Goal: Information Seeking & Learning: Compare options

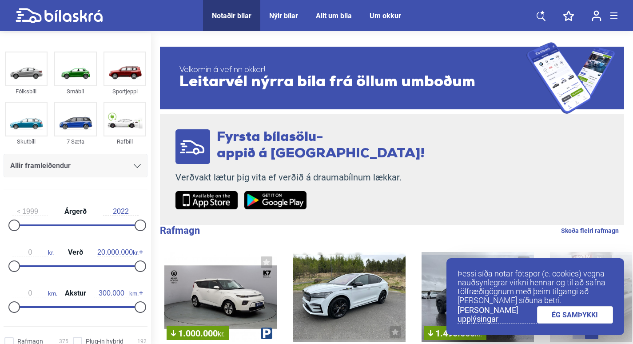
click at [571, 319] on link "ÉG SAMÞYKKI" at bounding box center [575, 314] width 76 height 17
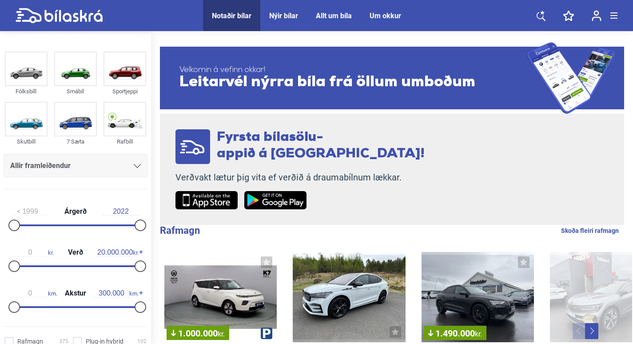
click at [134, 166] on icon at bounding box center [137, 166] width 7 height 4
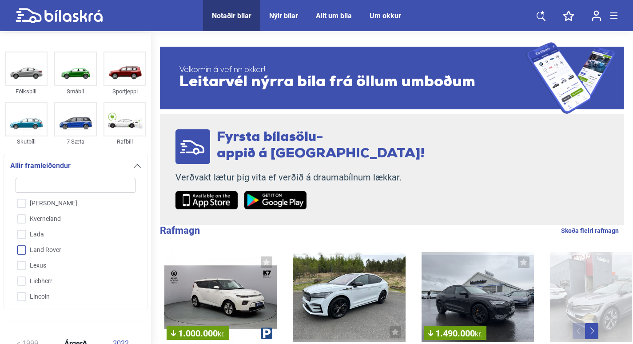
scroll to position [1138, 0]
click at [22, 250] on input "Land Rover" at bounding box center [69, 250] width 121 height 16
checkbox input "true"
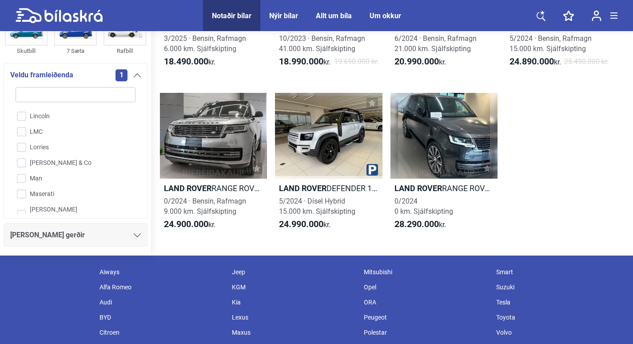
scroll to position [3909, 0]
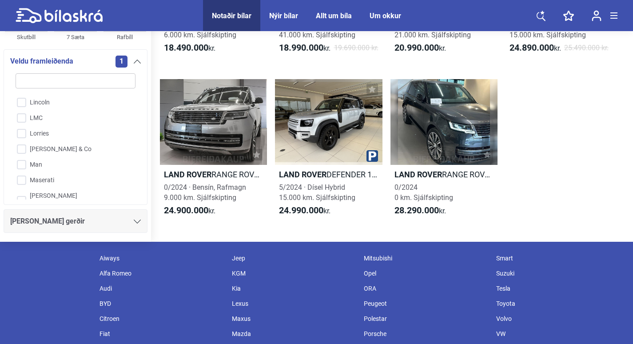
click at [136, 223] on icon at bounding box center [137, 221] width 7 height 4
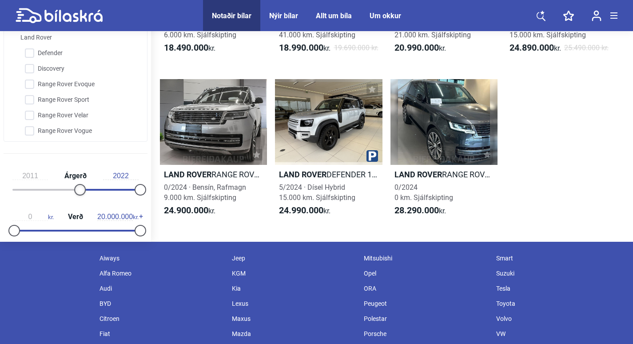
type input "2012"
drag, startPoint x: 13, startPoint y: 235, endPoint x: 82, endPoint y: 235, distance: 68.8
click at [82, 195] on div at bounding box center [86, 190] width 12 height 12
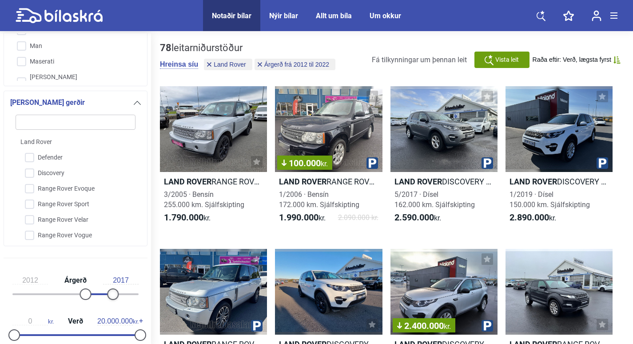
type input "2018"
drag, startPoint x: 142, startPoint y: 296, endPoint x: 120, endPoint y: 294, distance: 21.8
click at [120, 294] on div at bounding box center [119, 294] width 12 height 12
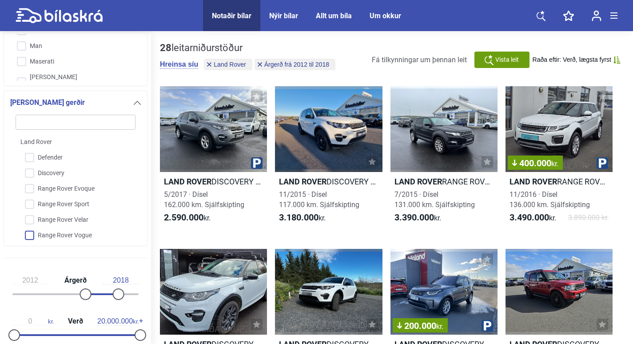
click at [29, 235] on input "Range Rover Vogue" at bounding box center [69, 236] width 121 height 16
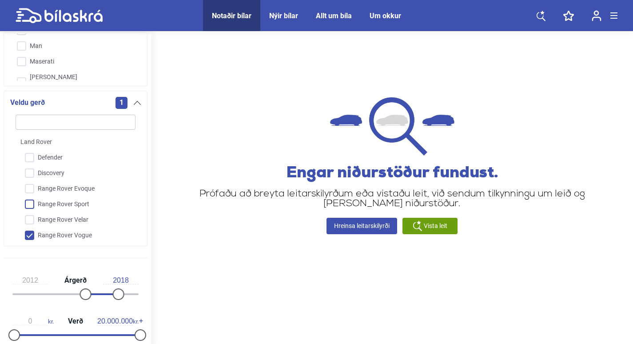
scroll to position [3, 0]
click at [32, 234] on input "Range Rover Vogue" at bounding box center [69, 233] width 121 height 16
checkbox input "false"
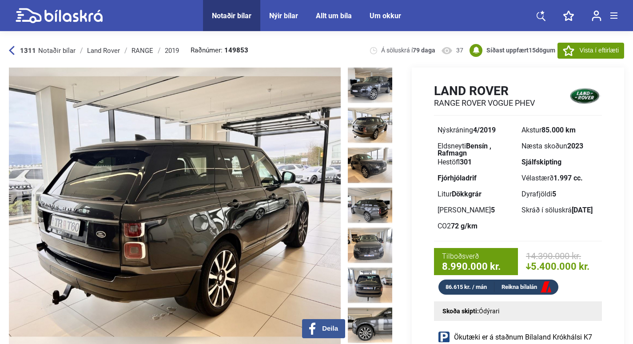
click at [374, 118] on img at bounding box center [370, 125] width 44 height 36
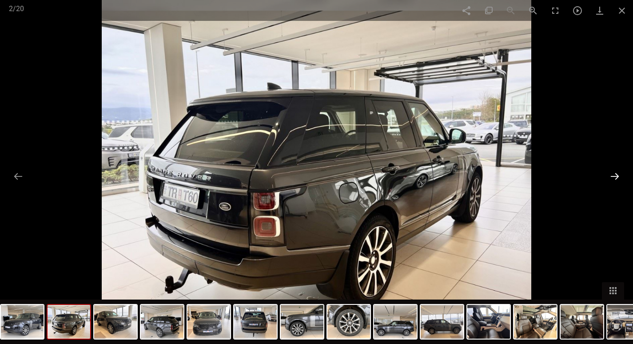
click at [617, 176] on button at bounding box center [614, 175] width 19 height 17
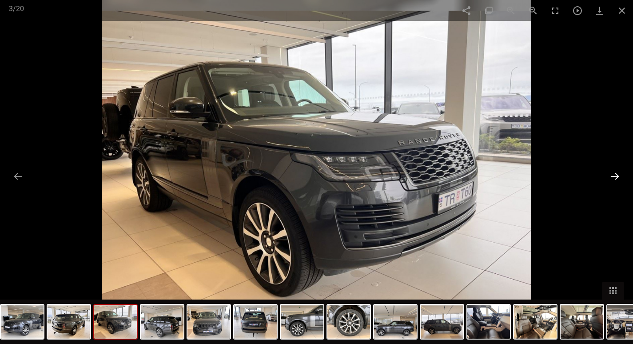
click at [617, 176] on button at bounding box center [614, 175] width 19 height 17
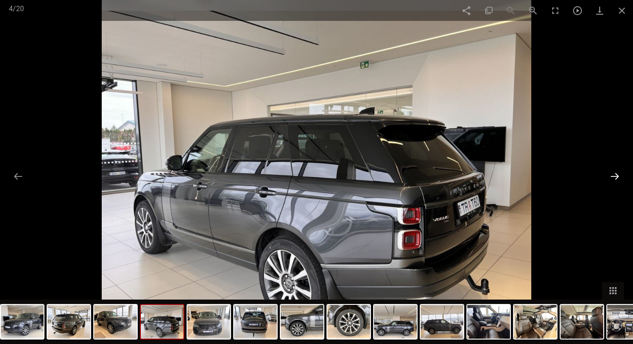
click at [617, 176] on button at bounding box center [614, 175] width 19 height 17
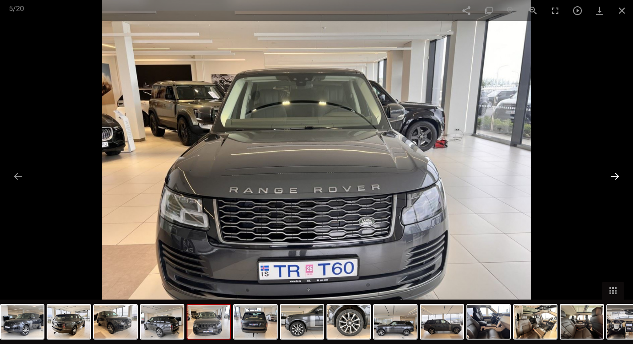
click at [617, 176] on button at bounding box center [614, 175] width 19 height 17
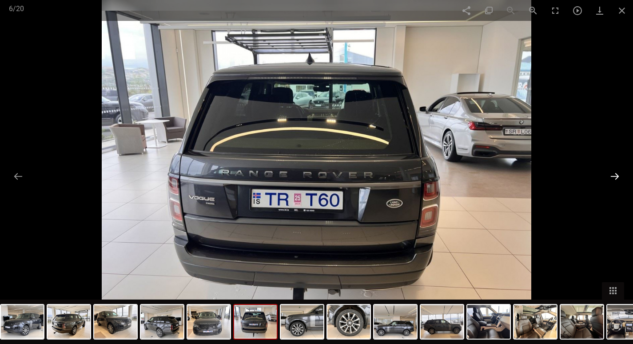
click at [617, 176] on button at bounding box center [614, 175] width 19 height 17
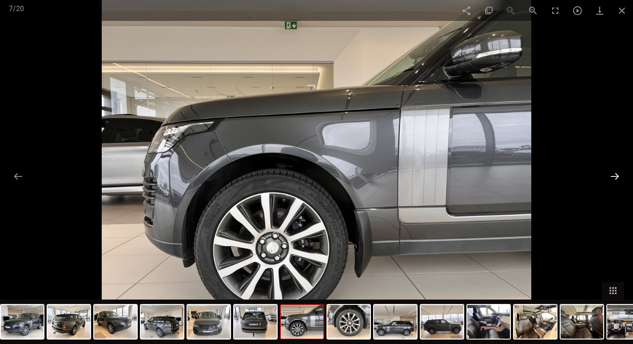
click at [617, 176] on button at bounding box center [614, 175] width 19 height 17
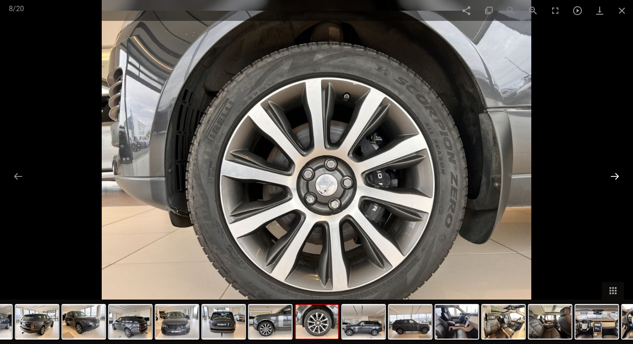
click at [617, 176] on button at bounding box center [614, 175] width 19 height 17
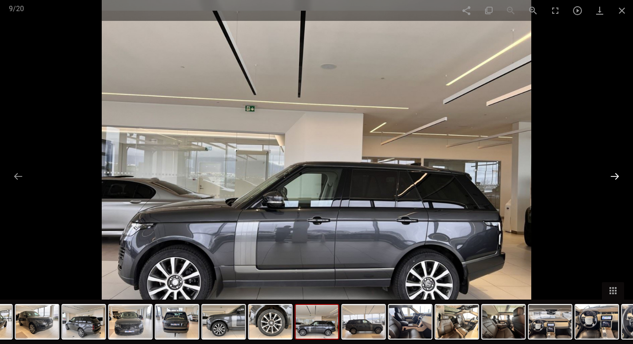
click at [617, 176] on button at bounding box center [614, 175] width 19 height 17
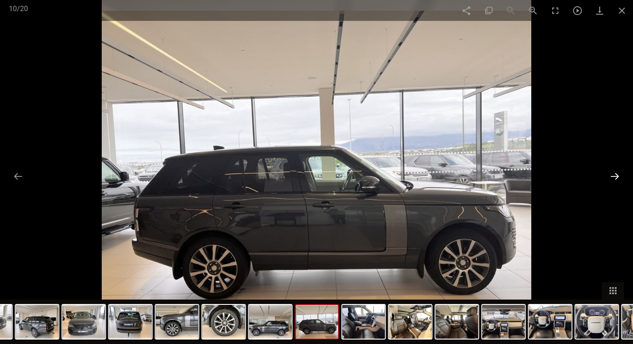
click at [617, 176] on button at bounding box center [614, 175] width 19 height 17
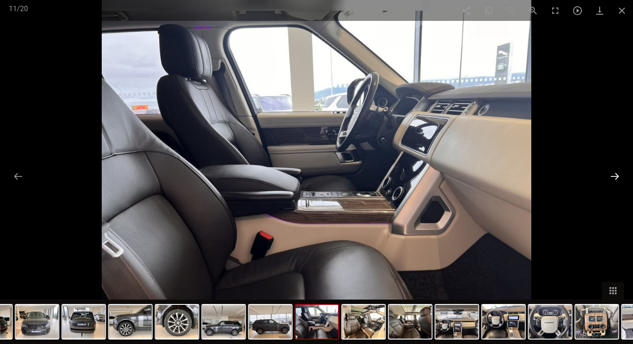
click at [617, 176] on button at bounding box center [614, 175] width 19 height 17
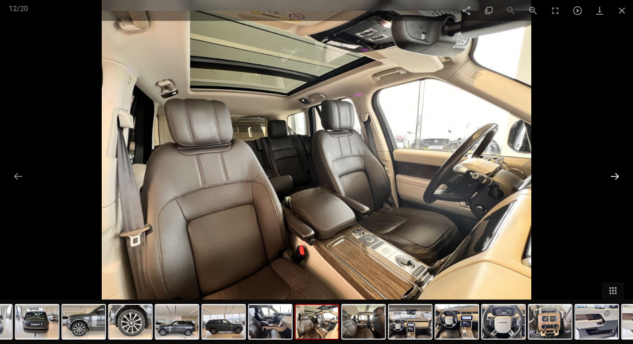
click at [617, 176] on button at bounding box center [614, 175] width 19 height 17
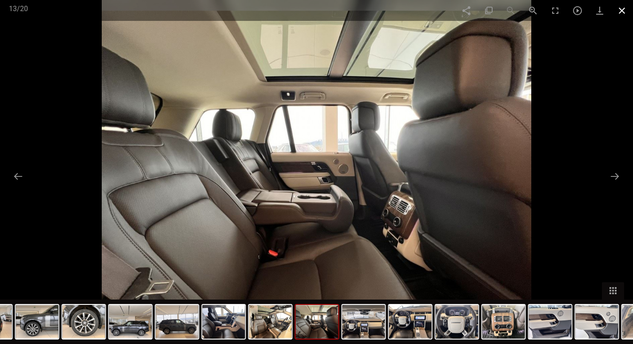
click at [623, 13] on span at bounding box center [622, 10] width 22 height 21
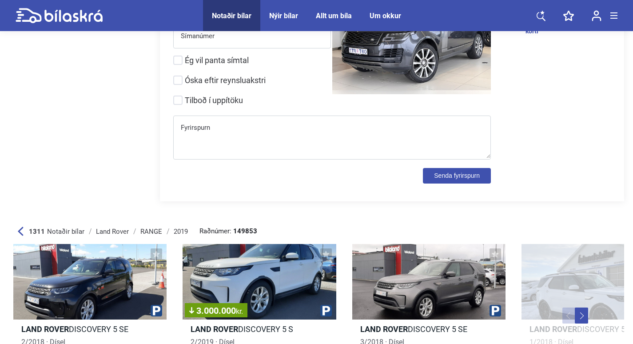
scroll to position [3109, 0]
